Goal: Find specific page/section

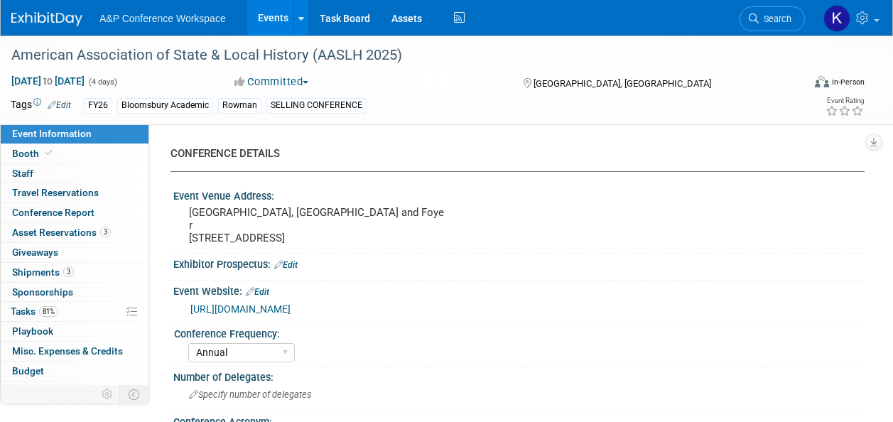
select select "Annual"
select select "Level 2"
select select "In-Person Booth"
select select "Museum Professionals"
select select "Bloomsbury Academic"
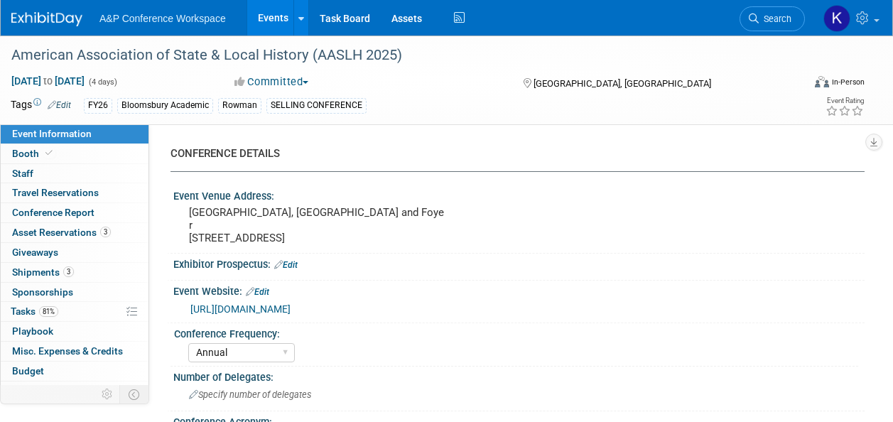
select select "[PERSON_NAME]"
select select "Brand/Subject Presence​"
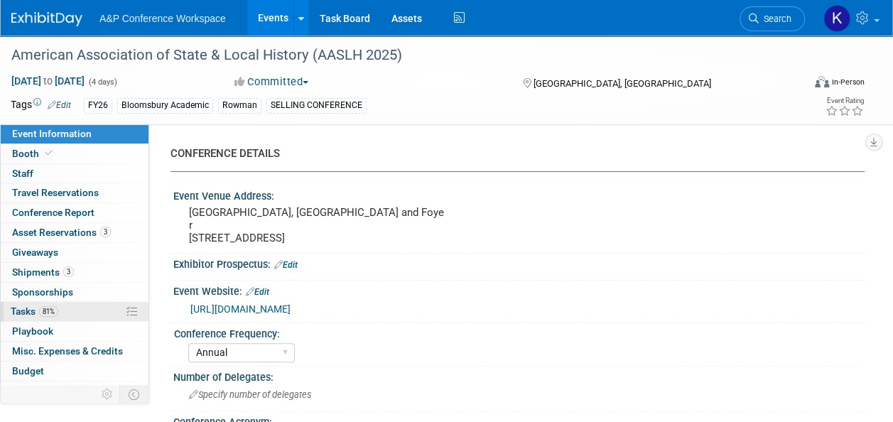
click at [23, 312] on span "Tasks 81%" at bounding box center [35, 310] width 48 height 11
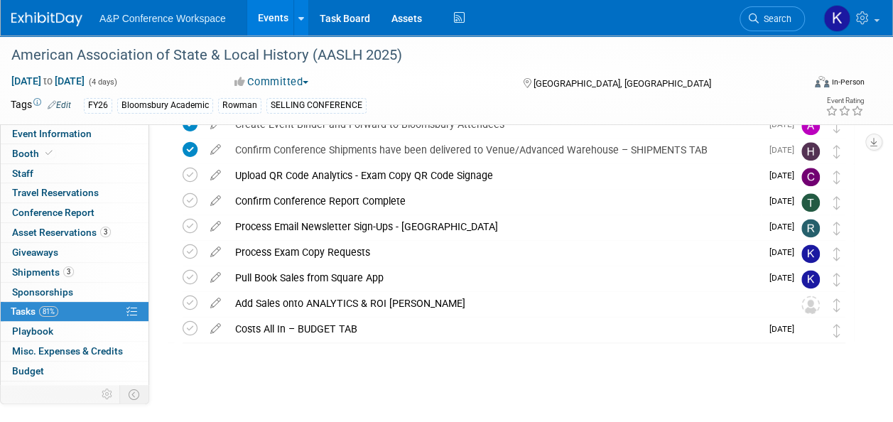
scroll to position [793, 0]
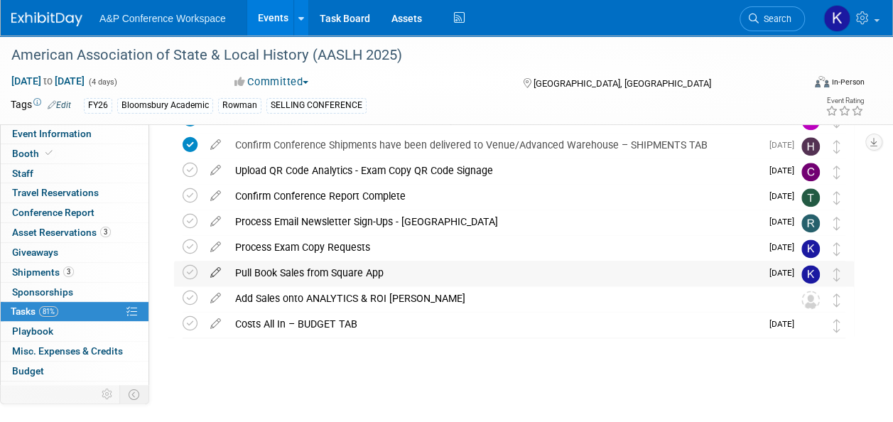
click at [214, 273] on icon at bounding box center [215, 270] width 25 height 18
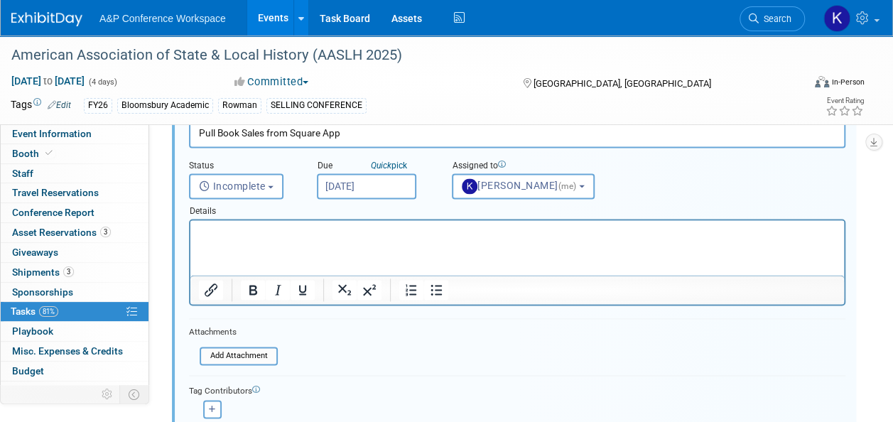
scroll to position [964, 0]
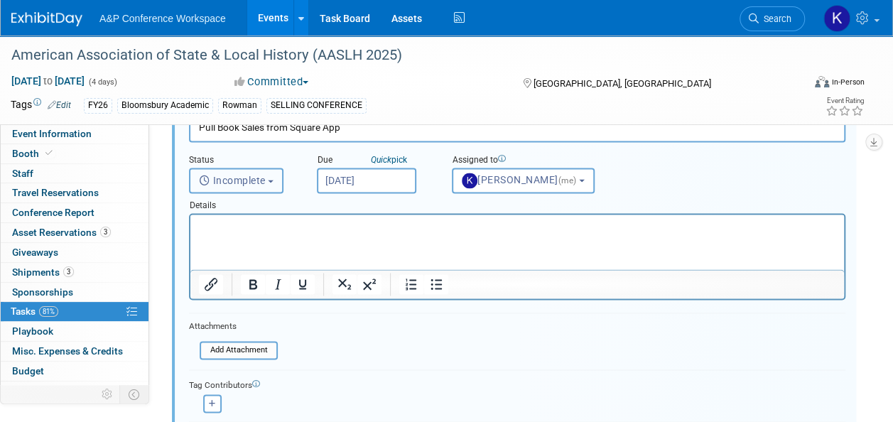
click at [273, 180] on b "button" at bounding box center [271, 181] width 6 height 3
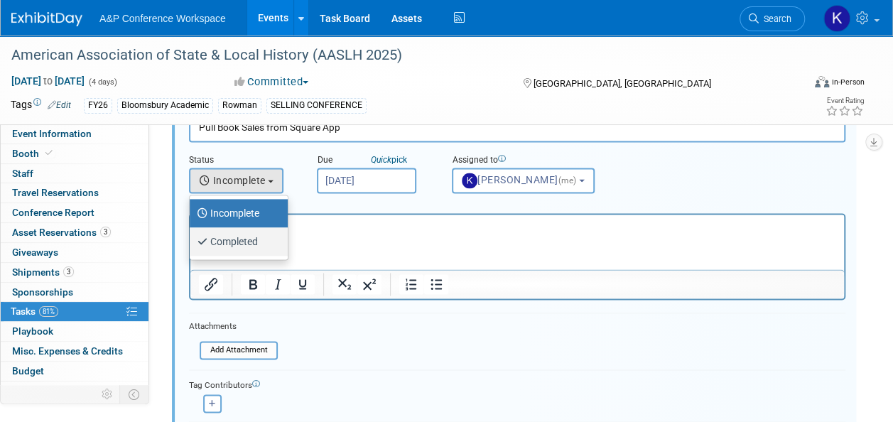
click at [246, 241] on label "Completed" at bounding box center [235, 241] width 77 height 23
click at [192, 241] on input "Completed" at bounding box center [186, 239] width 9 height 9
select select "3"
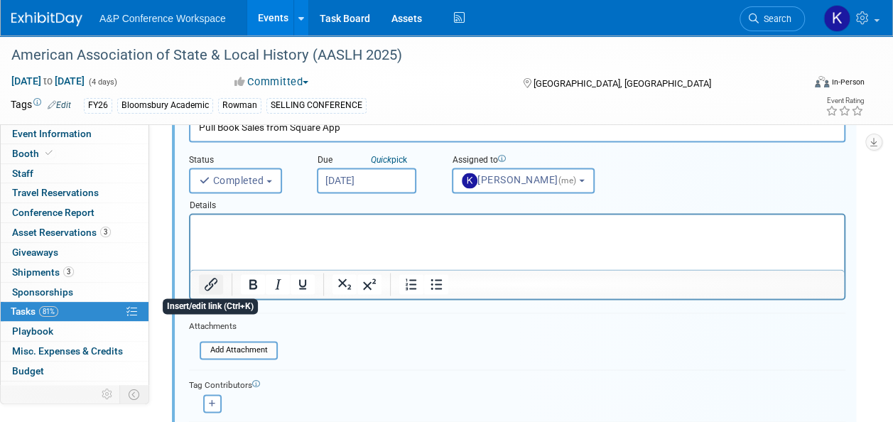
click at [213, 287] on icon "Insert/edit link" at bounding box center [210, 284] width 17 height 17
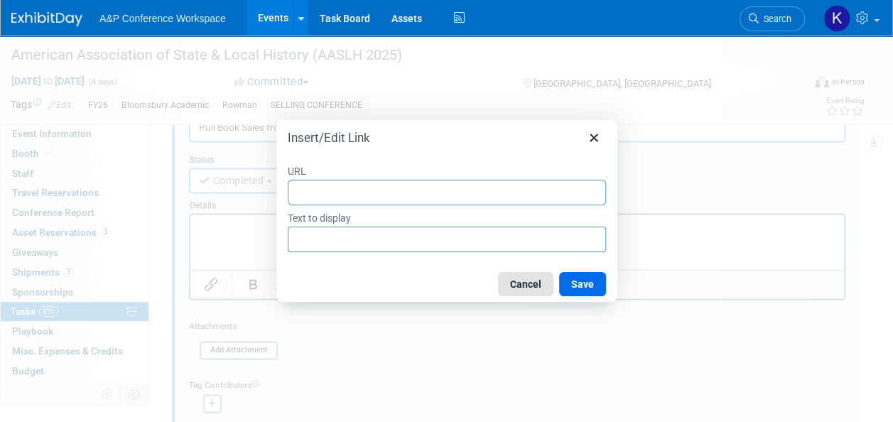
click at [523, 285] on button "Cancel" at bounding box center [525, 284] width 55 height 24
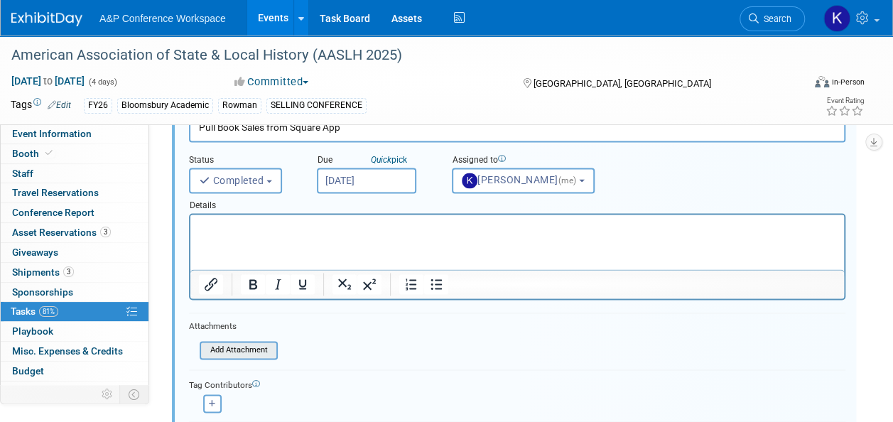
click at [244, 342] on input "file" at bounding box center [203, 350] width 145 height 16
click at [256, 227] on p "Rich Text Area. Press ALT-0 for help." at bounding box center [517, 226] width 637 height 13
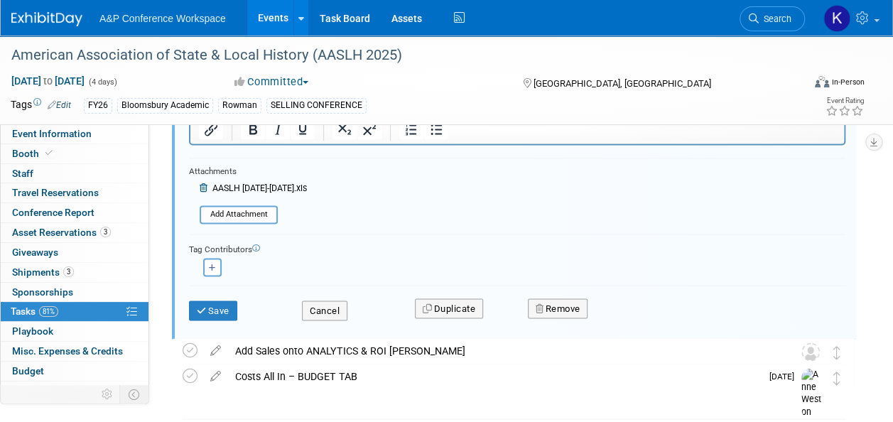
scroll to position [1123, 0]
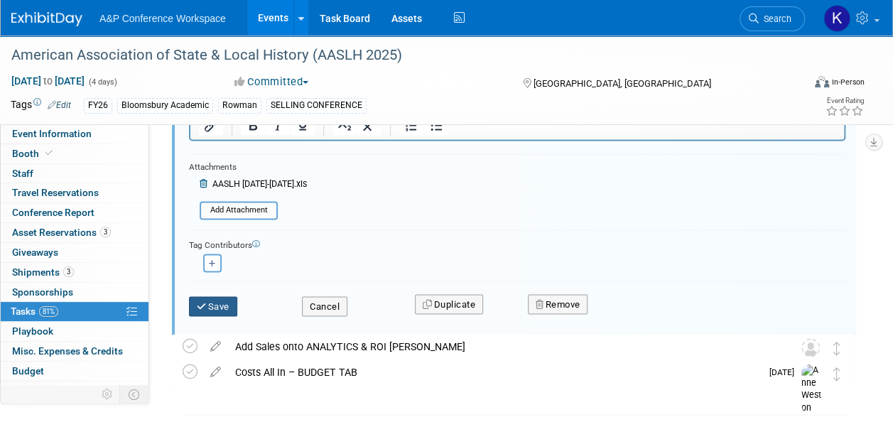
click at [214, 304] on button "Save" at bounding box center [213, 306] width 48 height 20
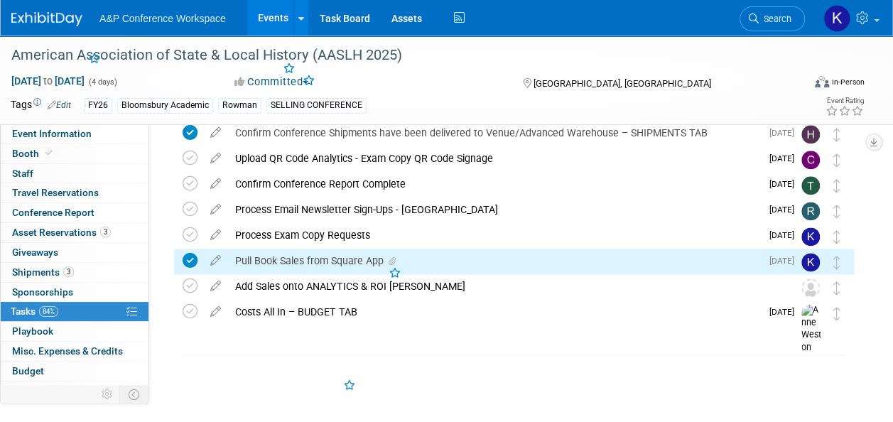
scroll to position [795, 0]
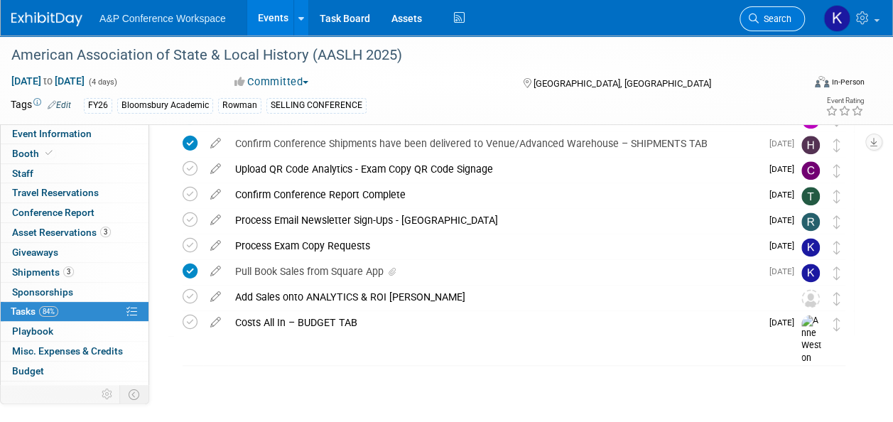
click at [782, 20] on span "Search" at bounding box center [774, 18] width 33 height 11
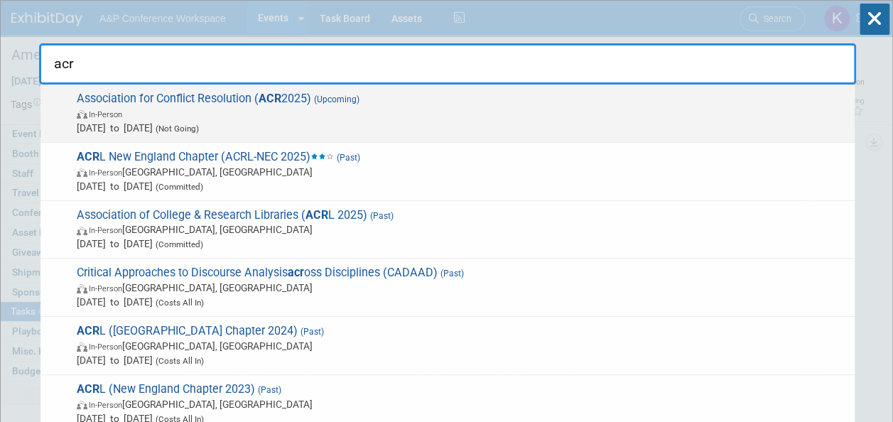
type input "acr"
click at [230, 98] on span "Association for Conflict Resolution ( ACR 2025) (Upcoming) In-Person [DATE] to …" at bounding box center [459, 113] width 775 height 43
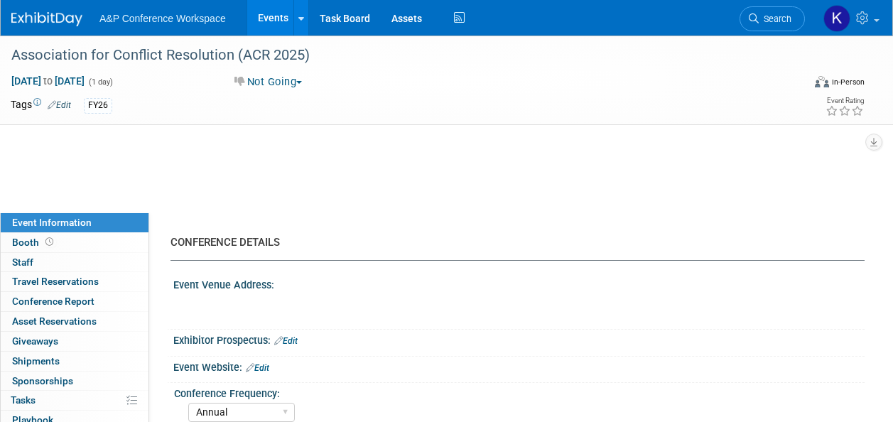
select select "Annual"
select select "Sociology"
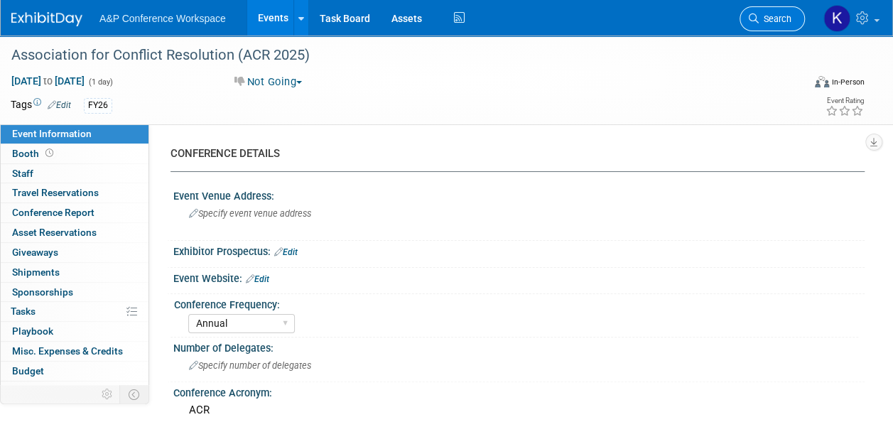
click at [780, 19] on span "Search" at bounding box center [774, 18] width 33 height 11
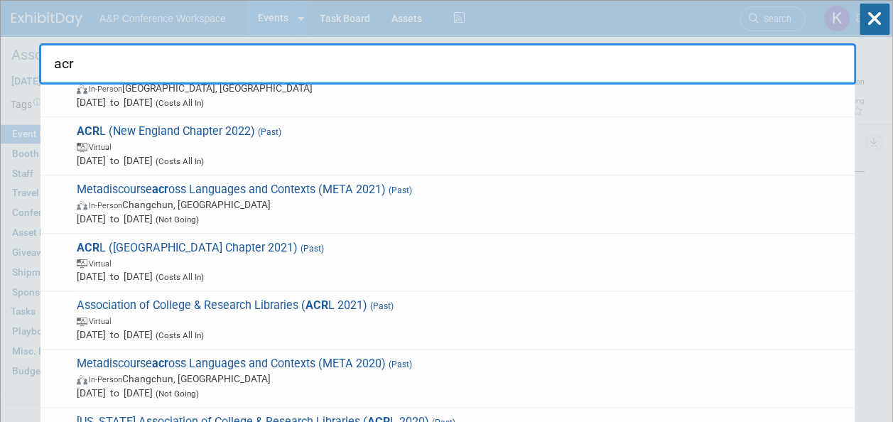
scroll to position [452, 0]
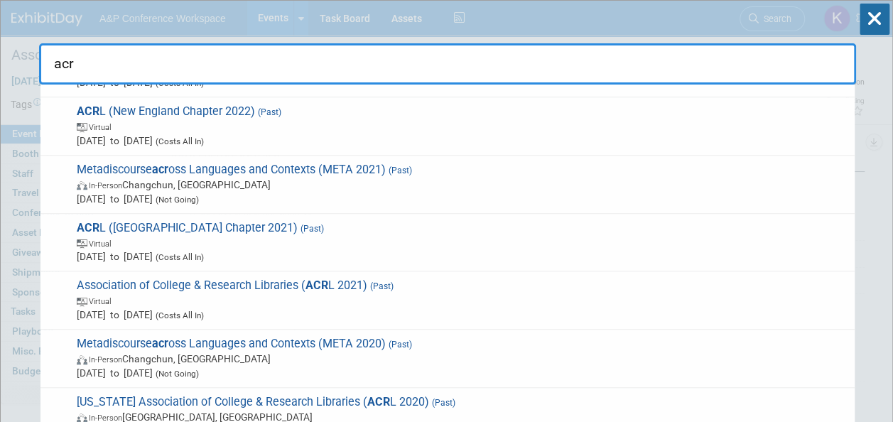
click at [647, 60] on input "acr" at bounding box center [447, 63] width 817 height 41
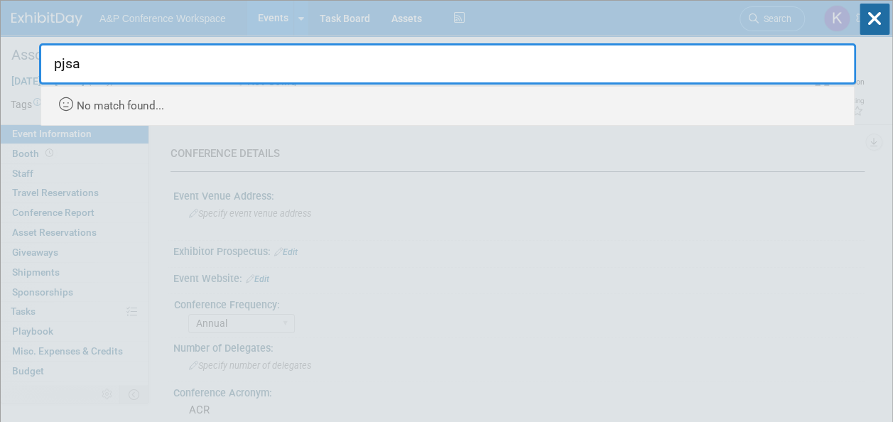
type input "pjsa"
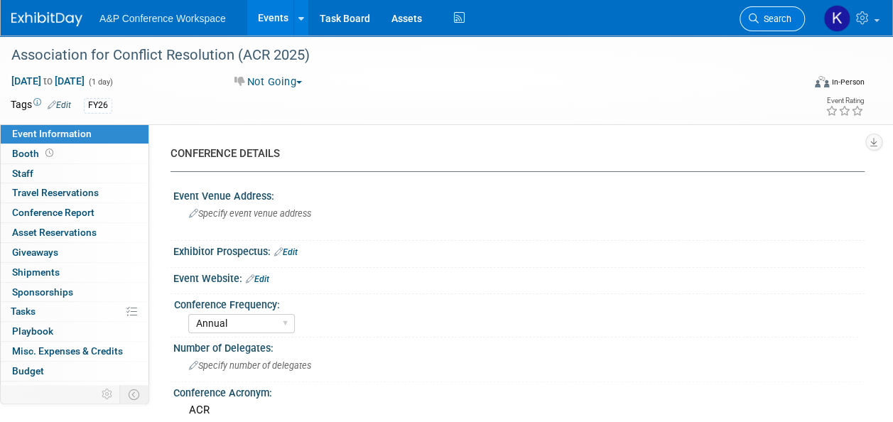
click at [768, 15] on span "Search" at bounding box center [774, 18] width 33 height 11
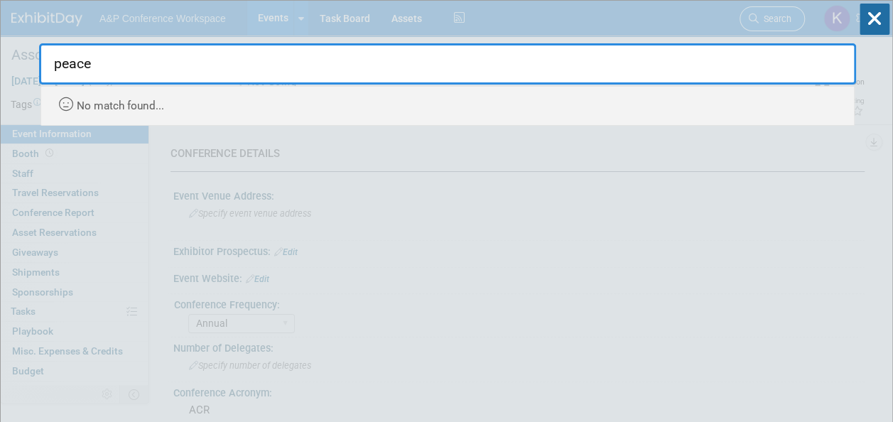
type input "peace"
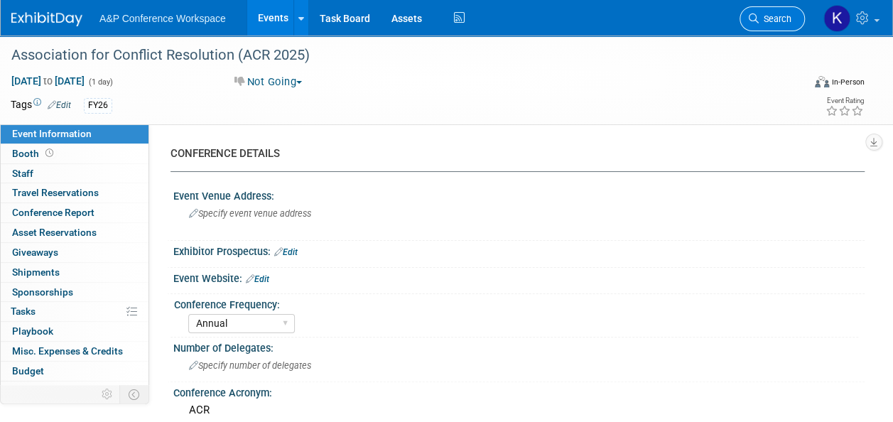
click at [782, 16] on span "Search" at bounding box center [774, 18] width 33 height 11
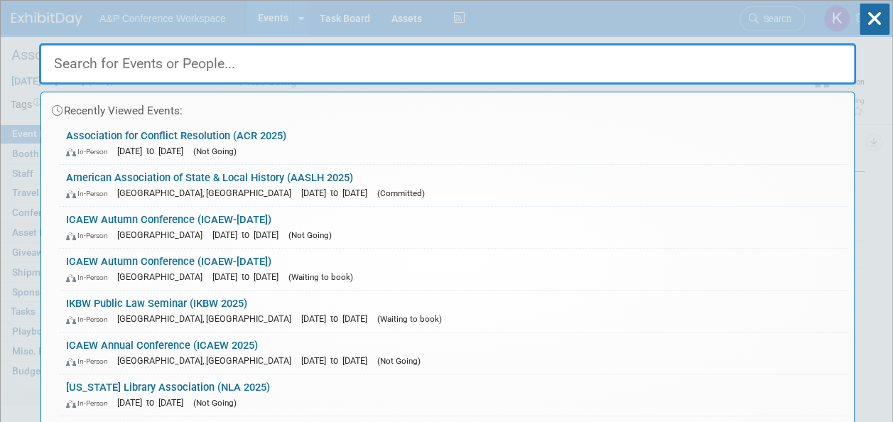
click at [752, 58] on input "text" at bounding box center [447, 63] width 817 height 41
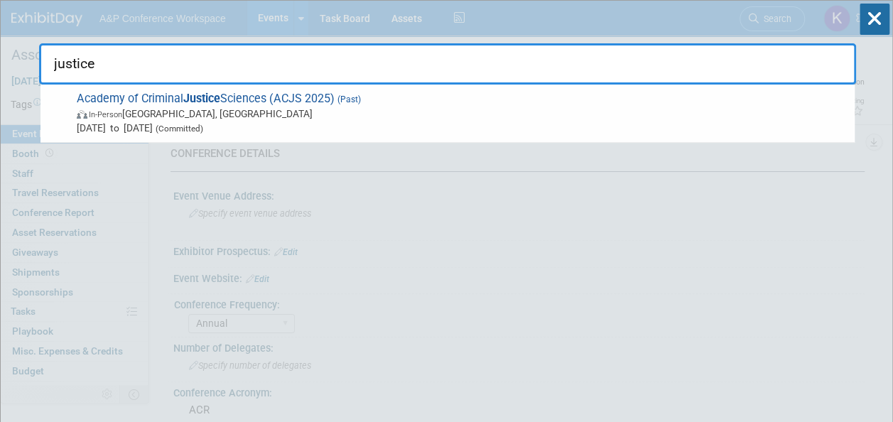
type input "justice"
